Goal: Information Seeking & Learning: Learn about a topic

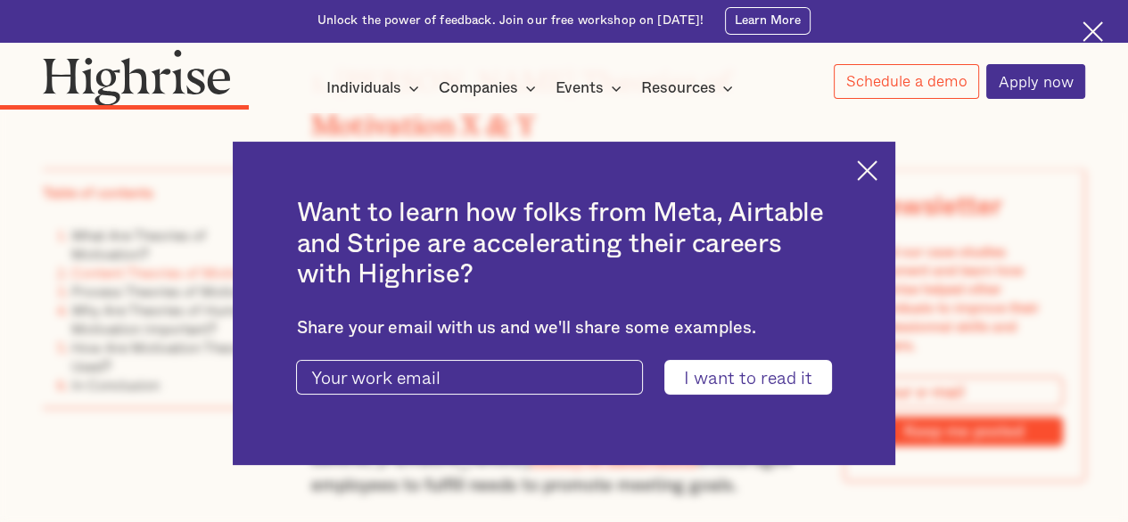
scroll to position [3216, 0]
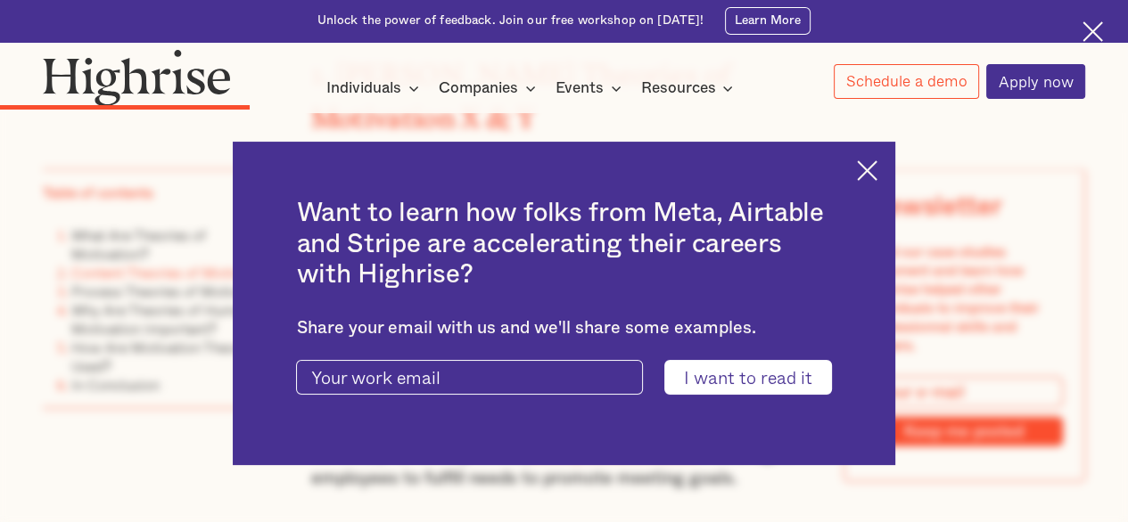
click at [870, 175] on img at bounding box center [867, 170] width 21 height 21
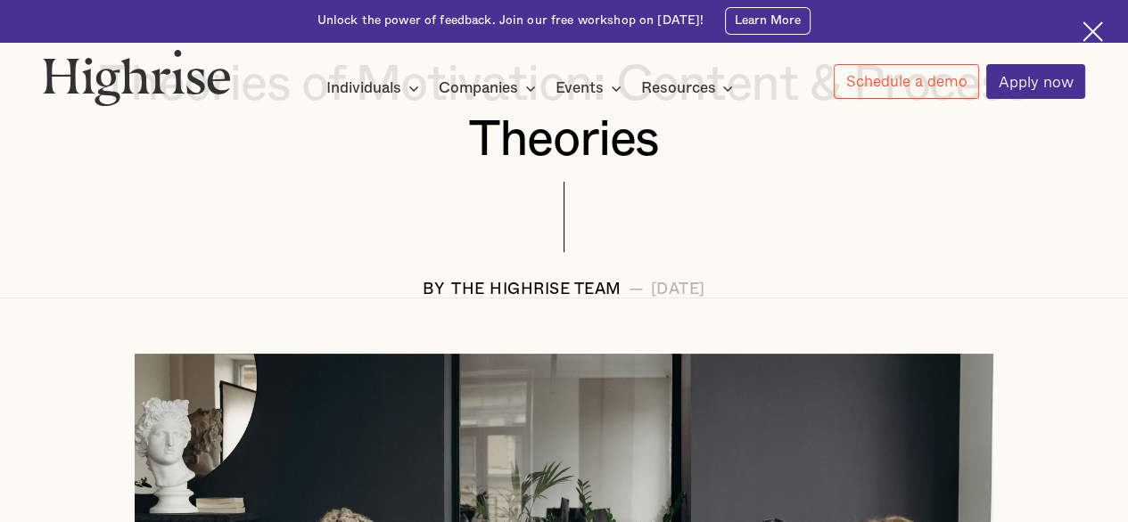
scroll to position [283, 0]
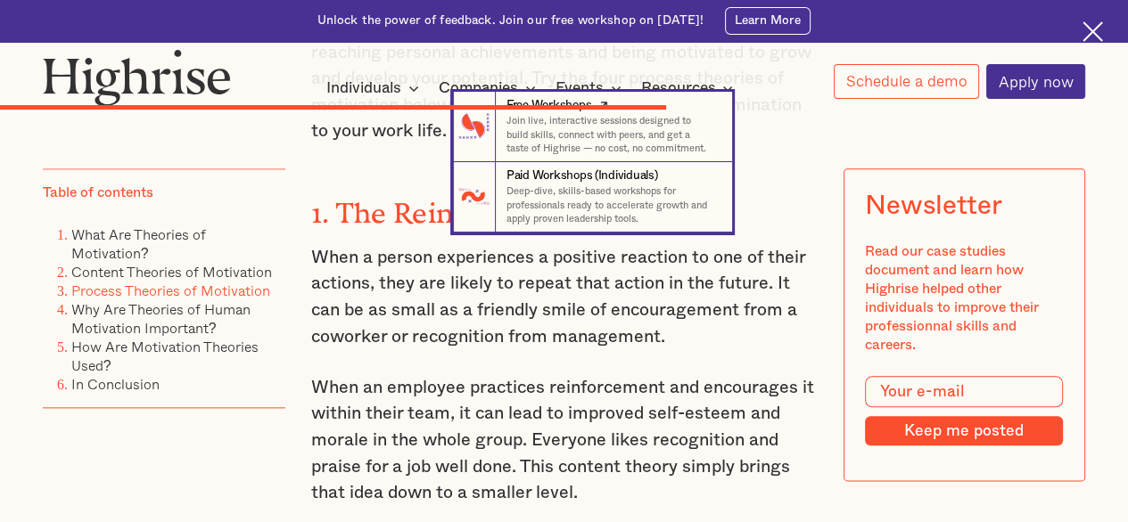
scroll to position [7275, 0]
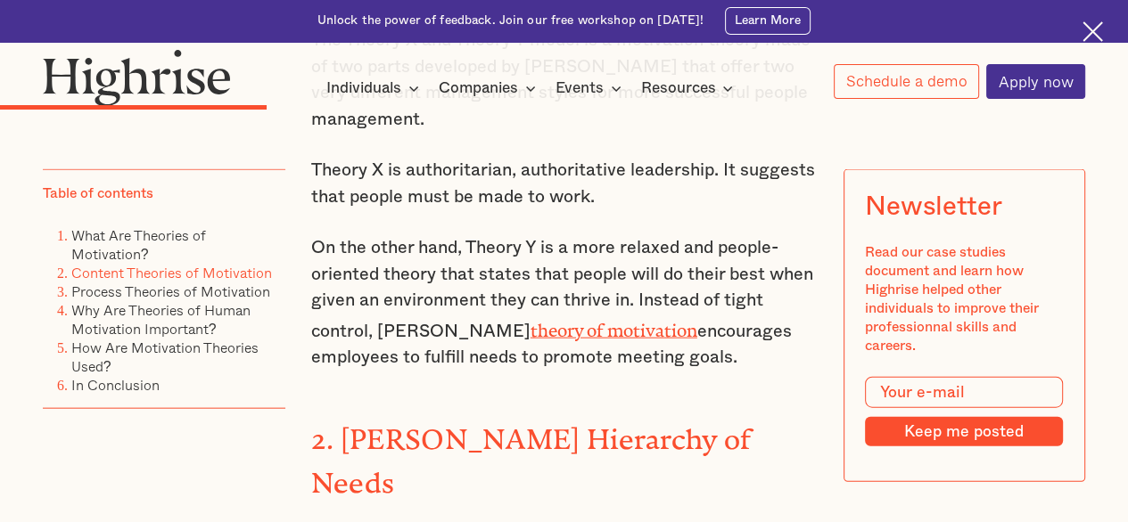
scroll to position [3376, 0]
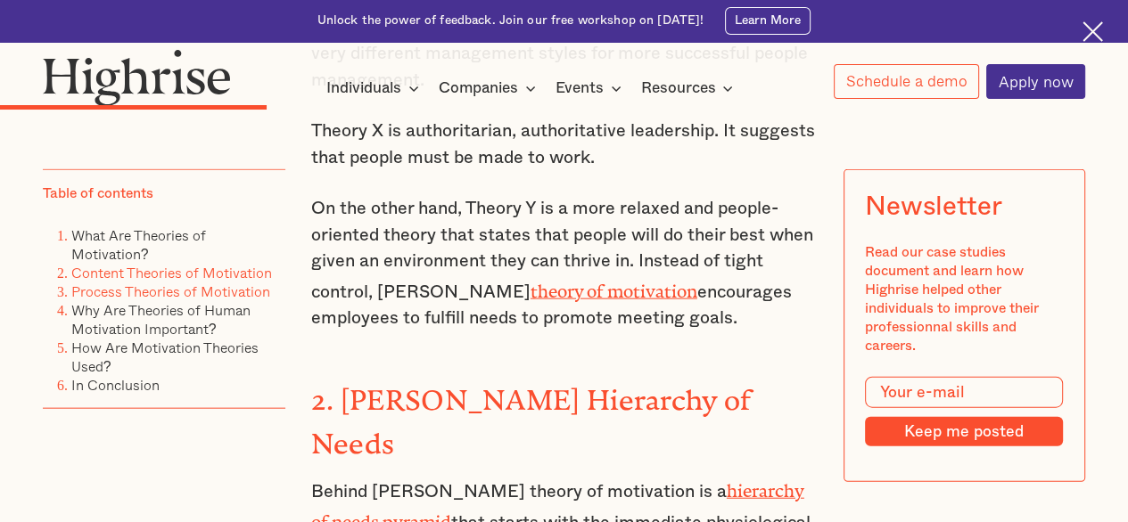
click at [164, 292] on link "Process Theories of Motivation" at bounding box center [170, 290] width 199 height 21
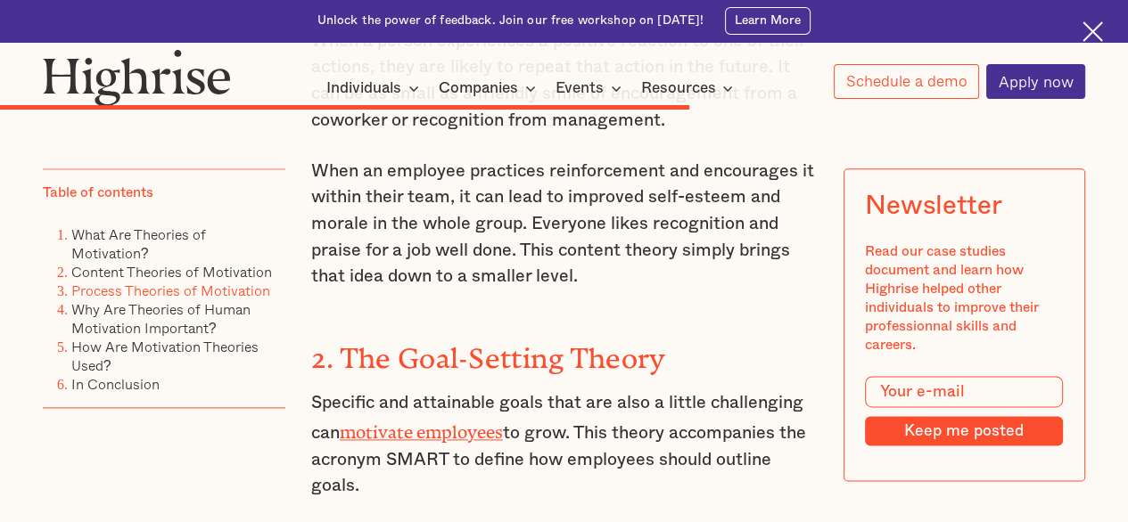
scroll to position [7491, 0]
